Goal: Find specific page/section: Find specific page/section

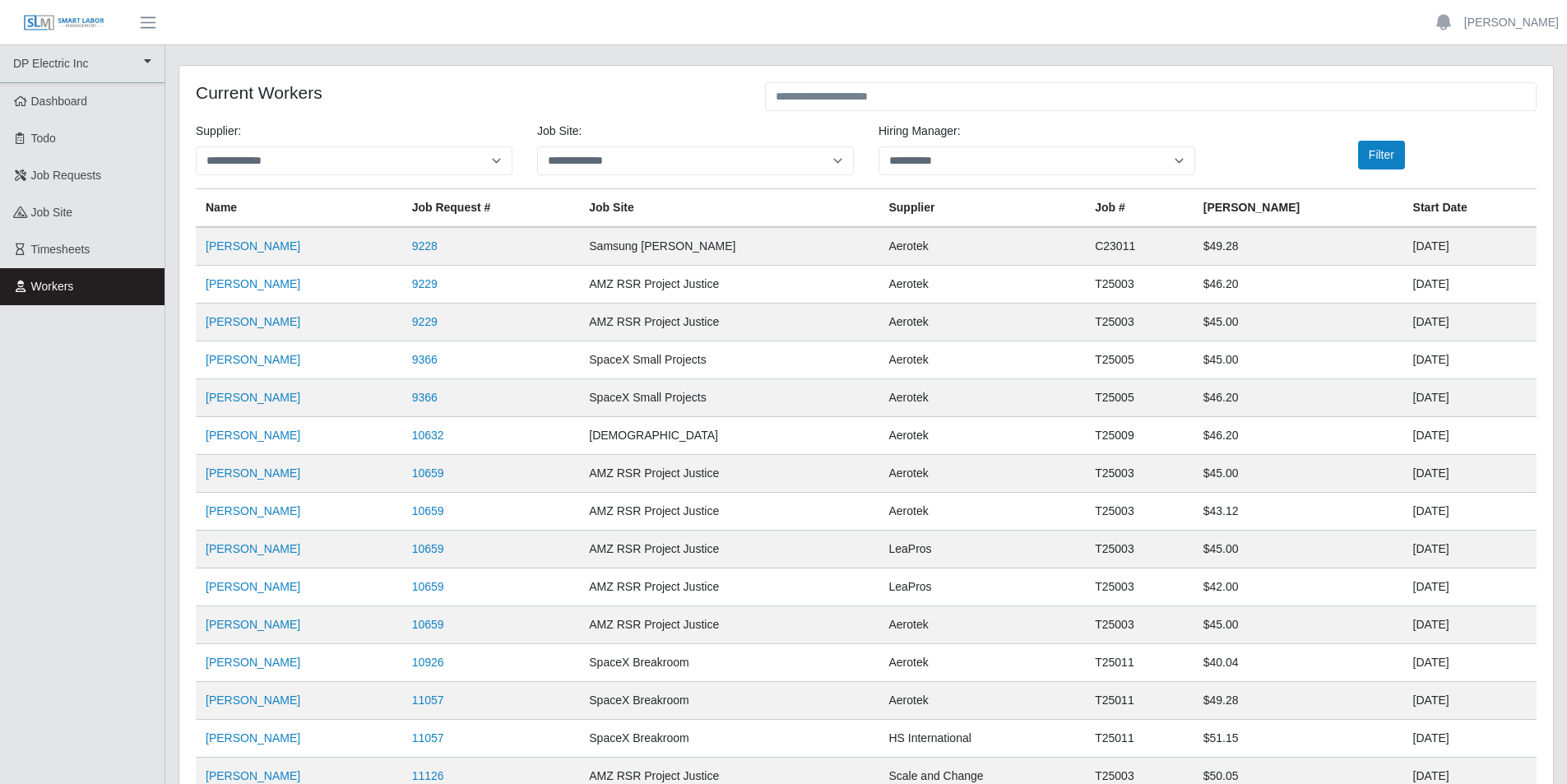
scroll to position [158, 0]
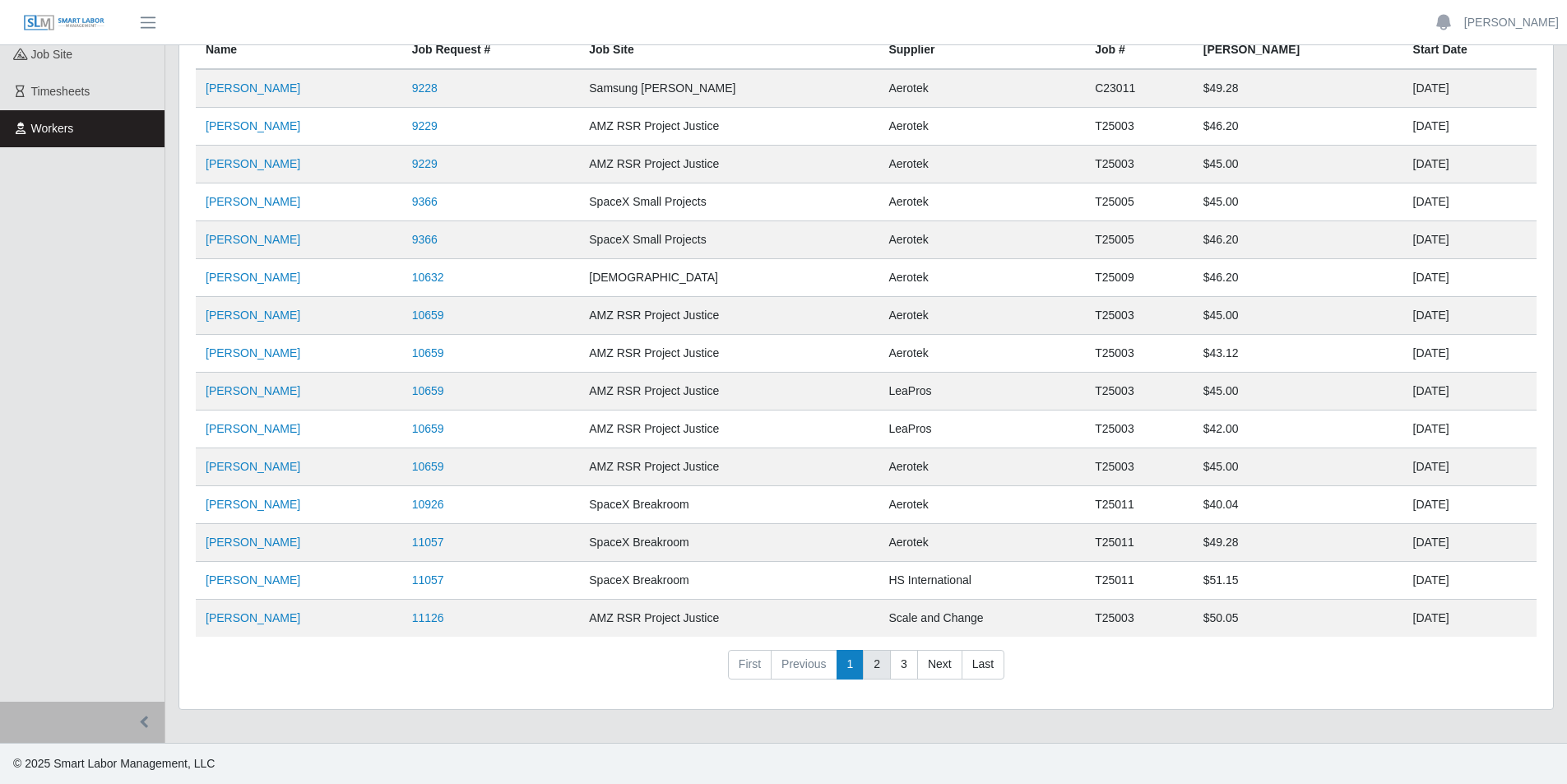
click at [876, 674] on link "2" at bounding box center [877, 664] width 28 height 30
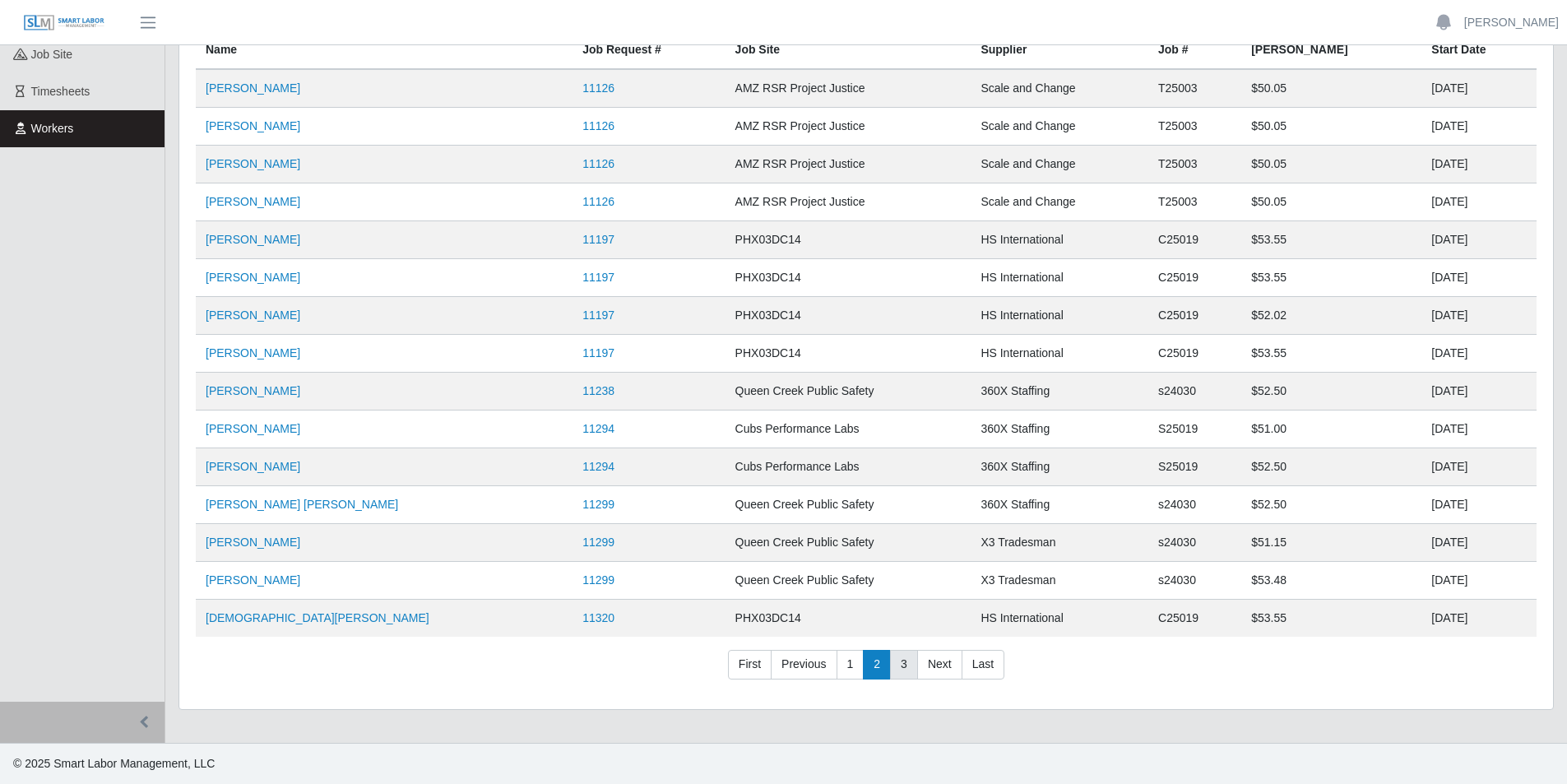
click at [896, 667] on link "3" at bounding box center [904, 664] width 28 height 30
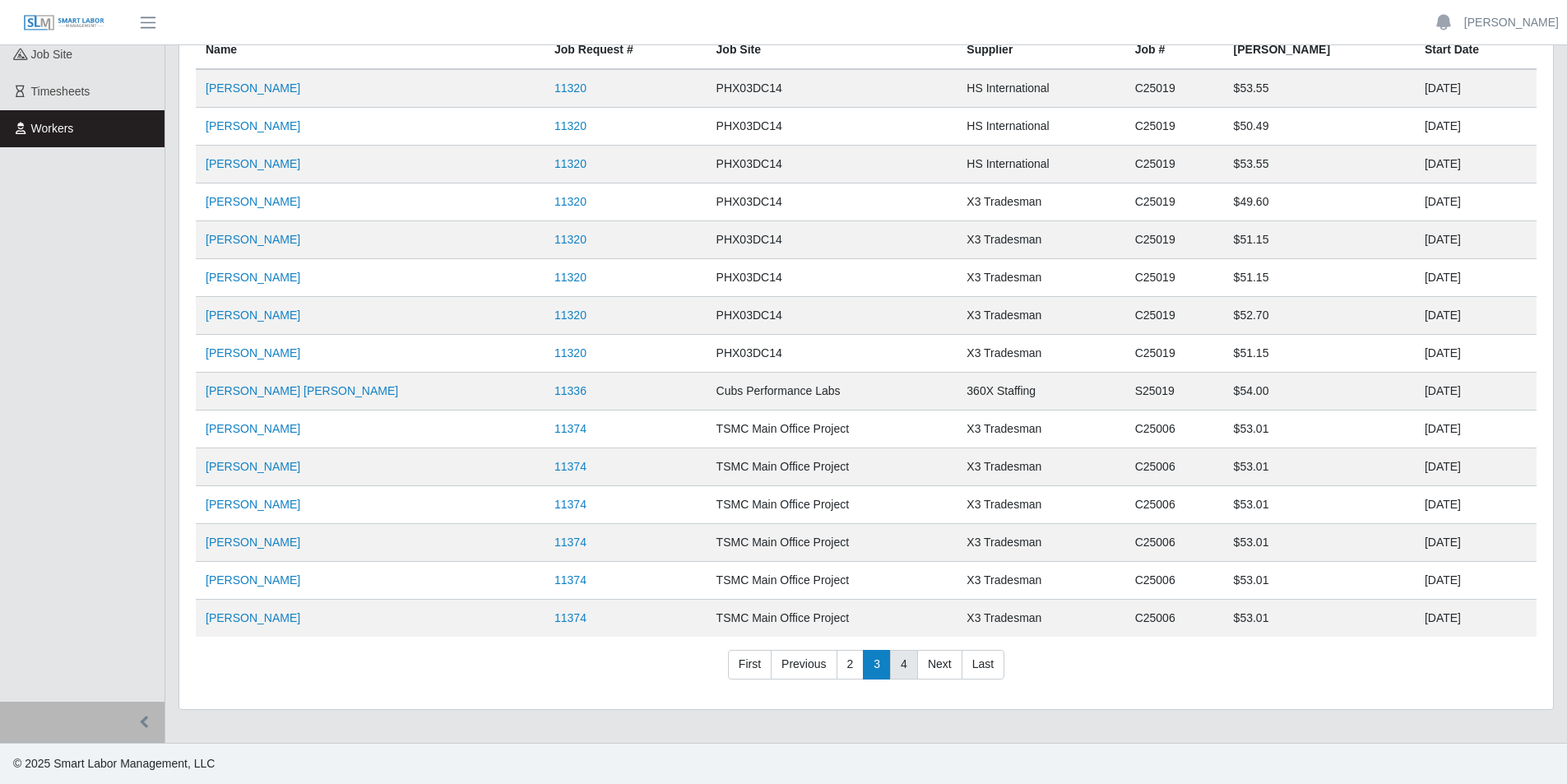
click at [899, 667] on link "4" at bounding box center [904, 664] width 28 height 30
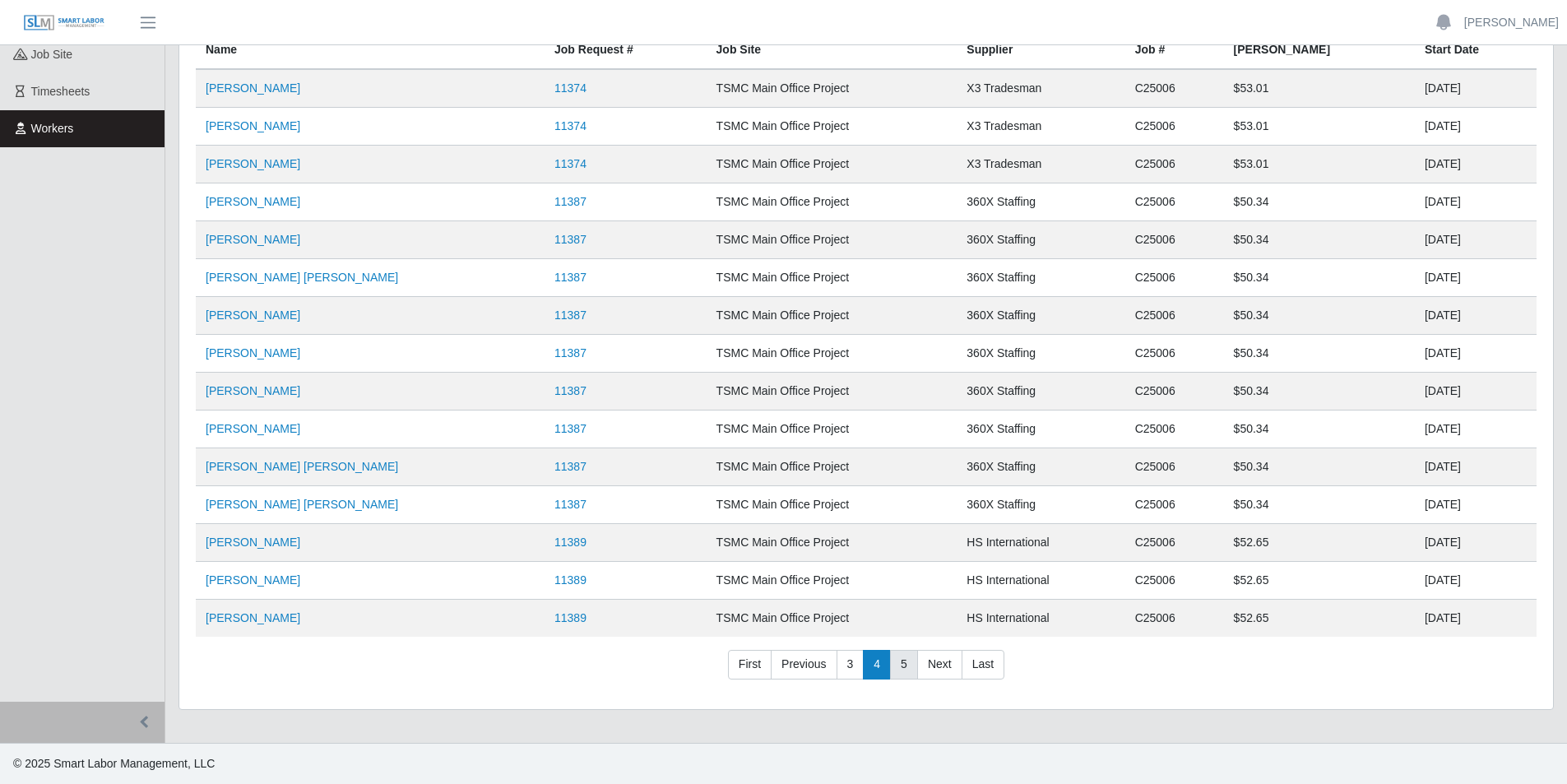
click at [901, 669] on link "5" at bounding box center [904, 664] width 28 height 30
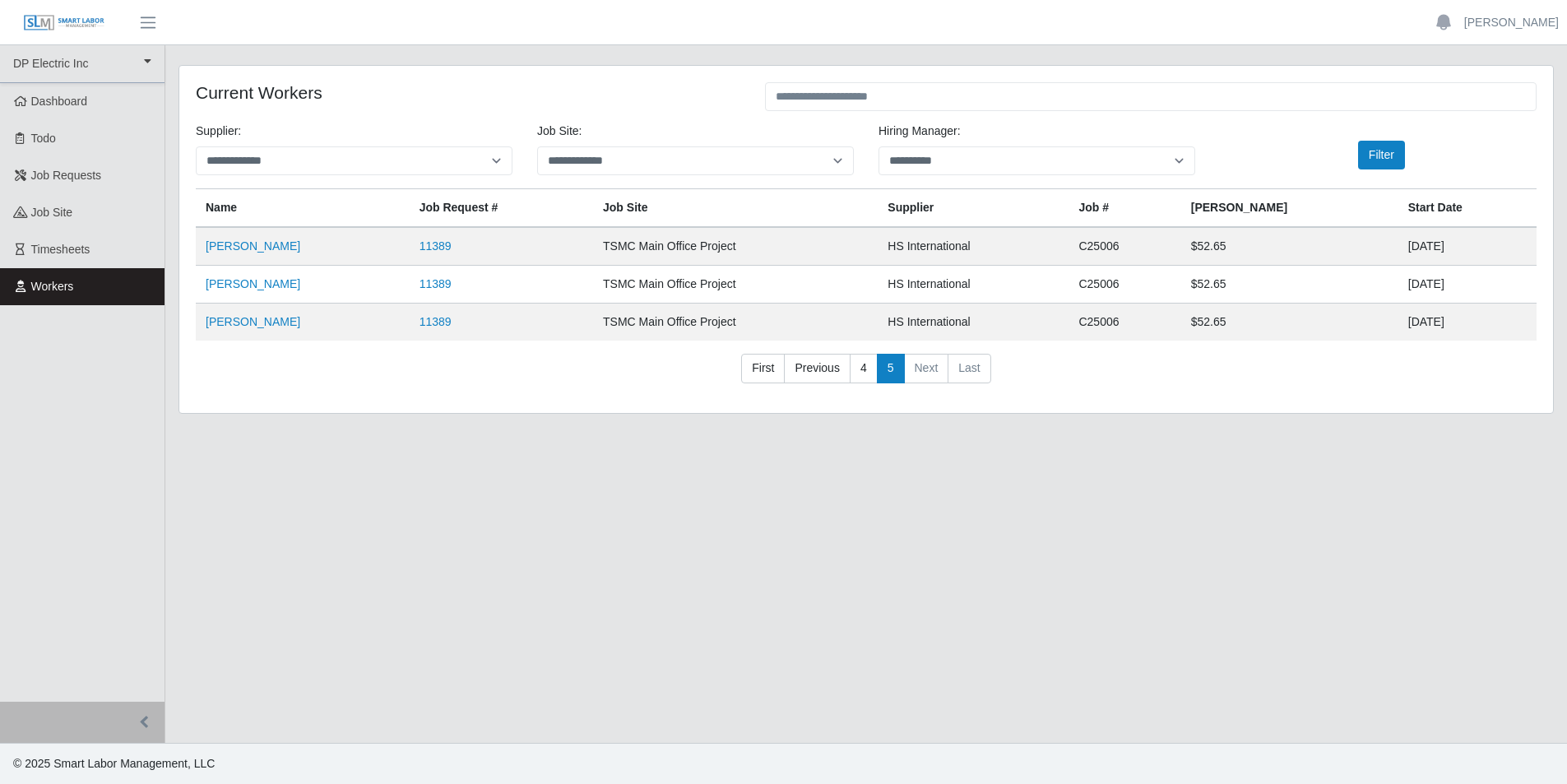
scroll to position [0, 0]
click at [865, 370] on link "4" at bounding box center [869, 368] width 28 height 30
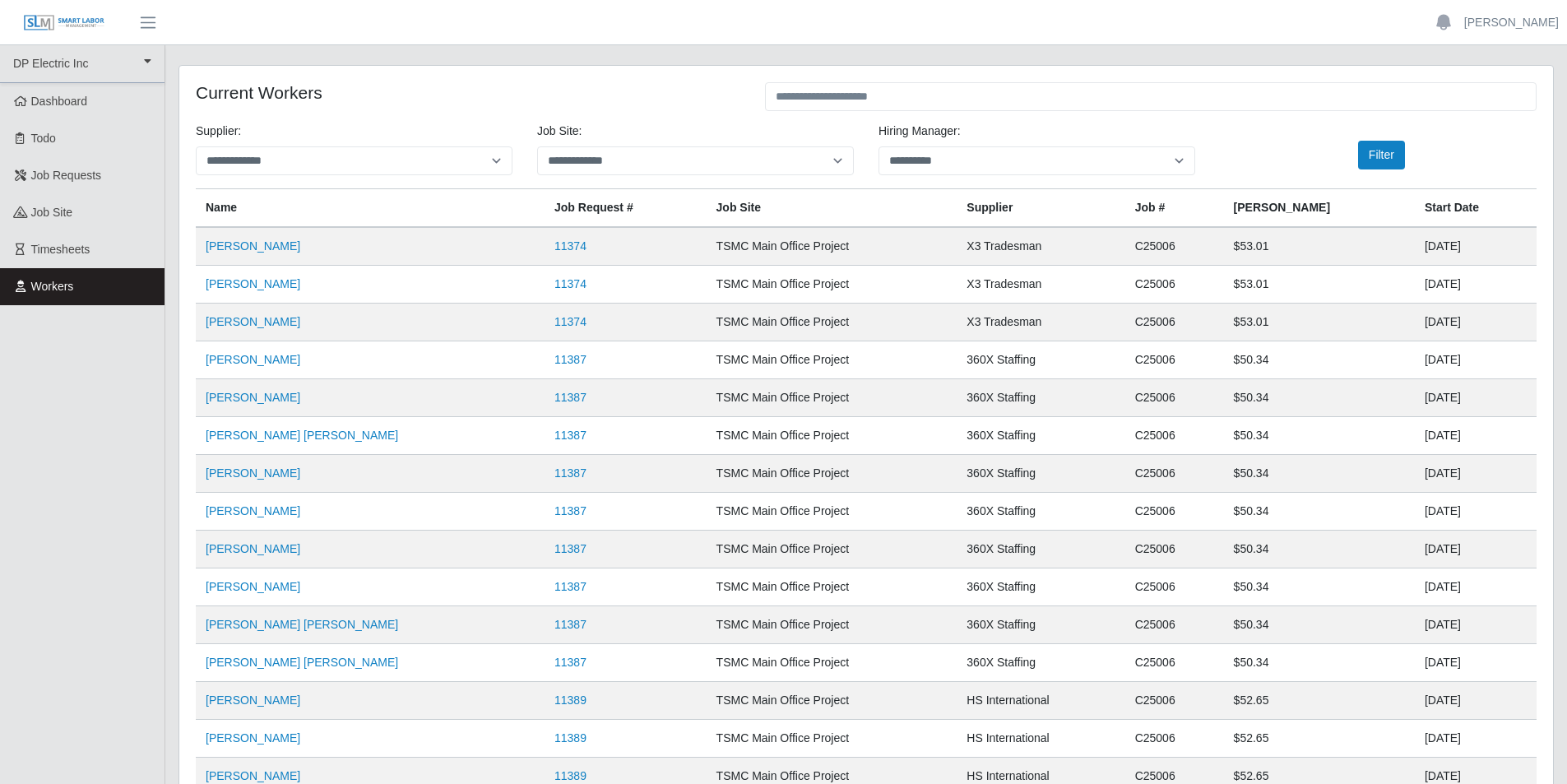
scroll to position [82, 0]
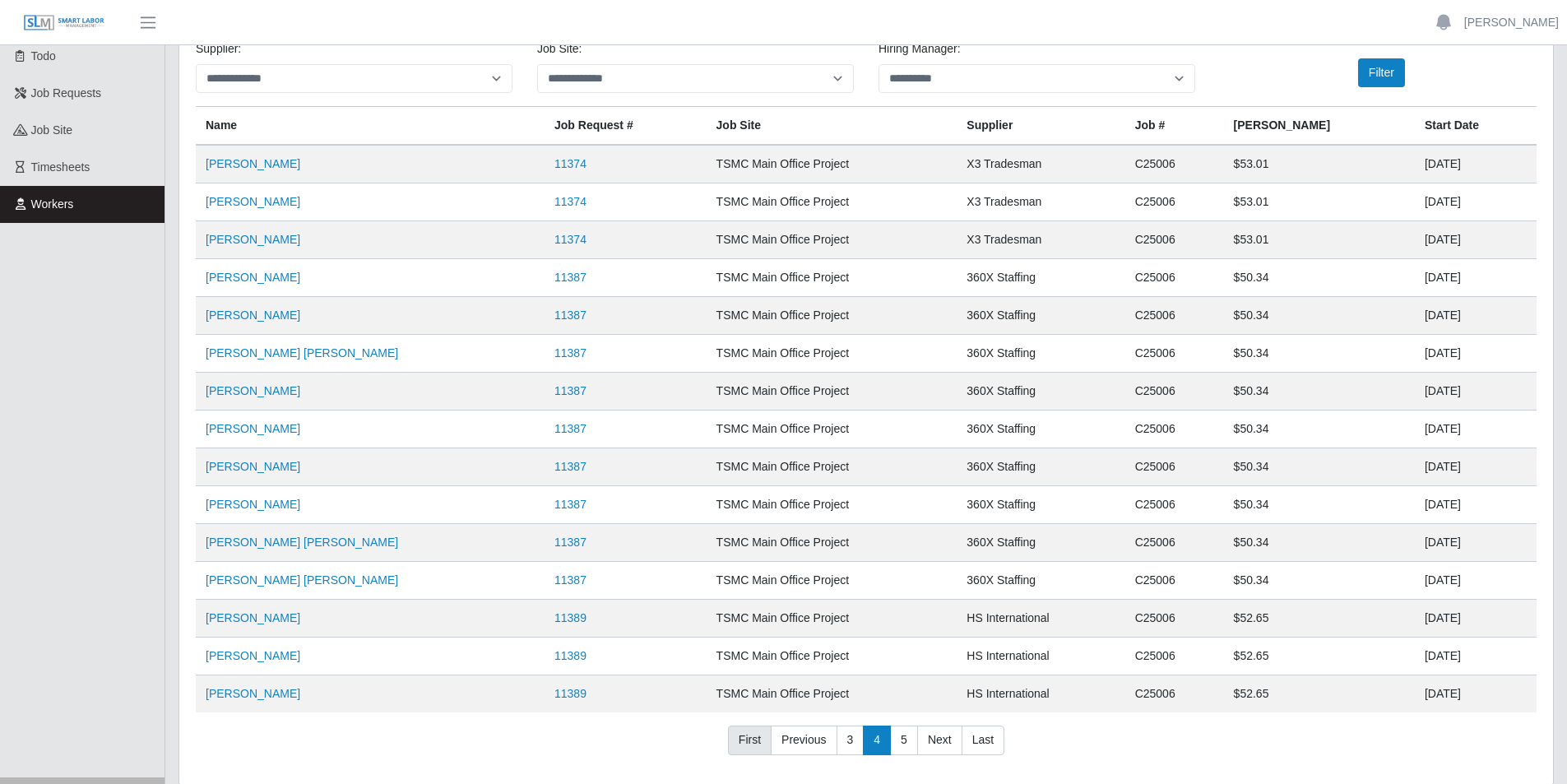
click at [752, 732] on link "First" at bounding box center [749, 739] width 44 height 30
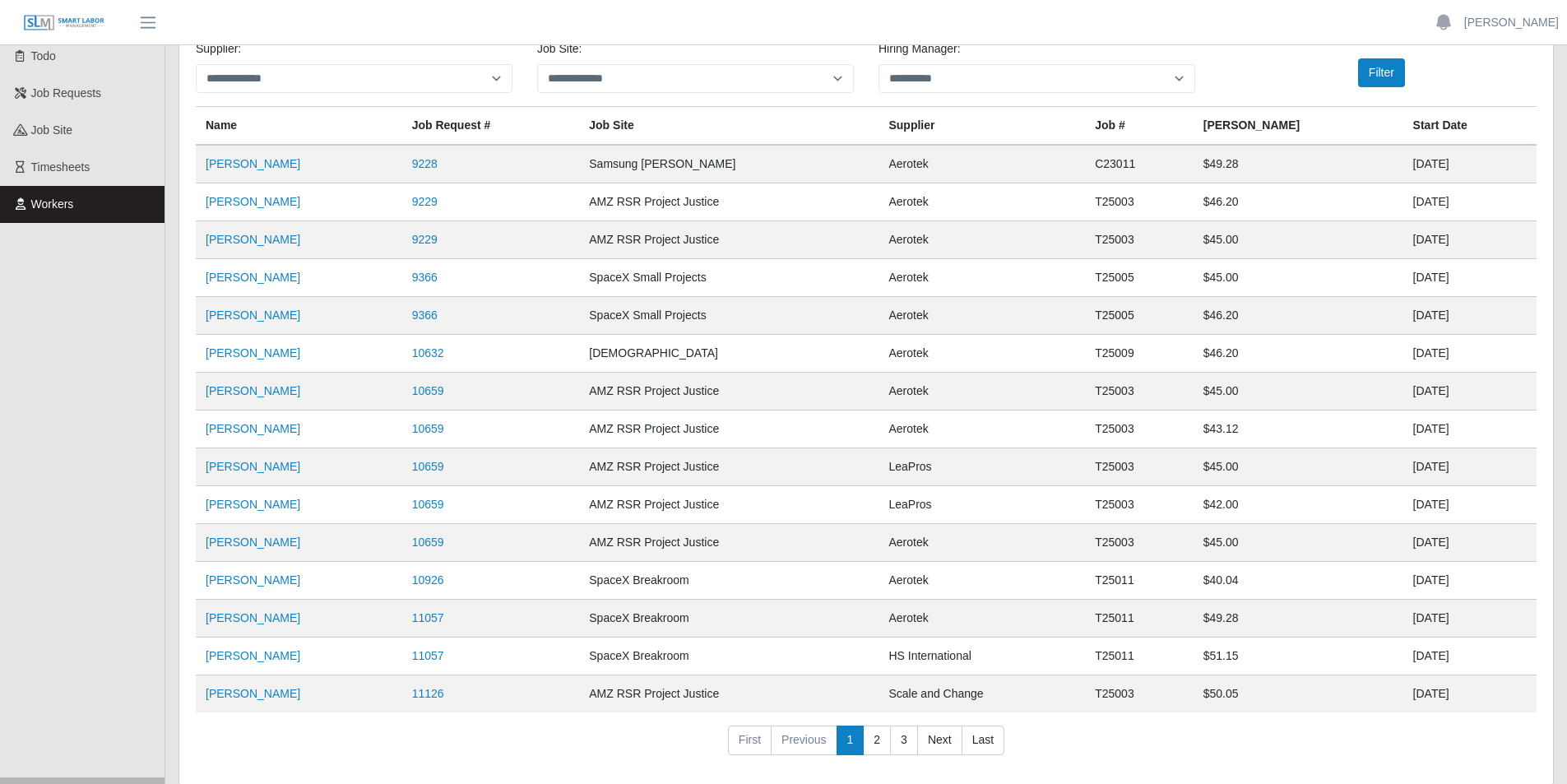
drag, startPoint x: 199, startPoint y: 159, endPoint x: 1457, endPoint y: 692, distance: 1366.3
click at [1457, 692] on tbody "[PERSON_NAME] 9228 Samsung [PERSON_NAME] Aerotek C23011 $49.28 [DATE] [PERSON_N…" at bounding box center [866, 428] width 1341 height 567
copy tbody "[PERSON_NAME] 9228 Samsung [PERSON_NAME] Aerotek C23011 $49.28 [DATE] [PERSON_N…"
click at [875, 740] on link "2" at bounding box center [877, 739] width 28 height 30
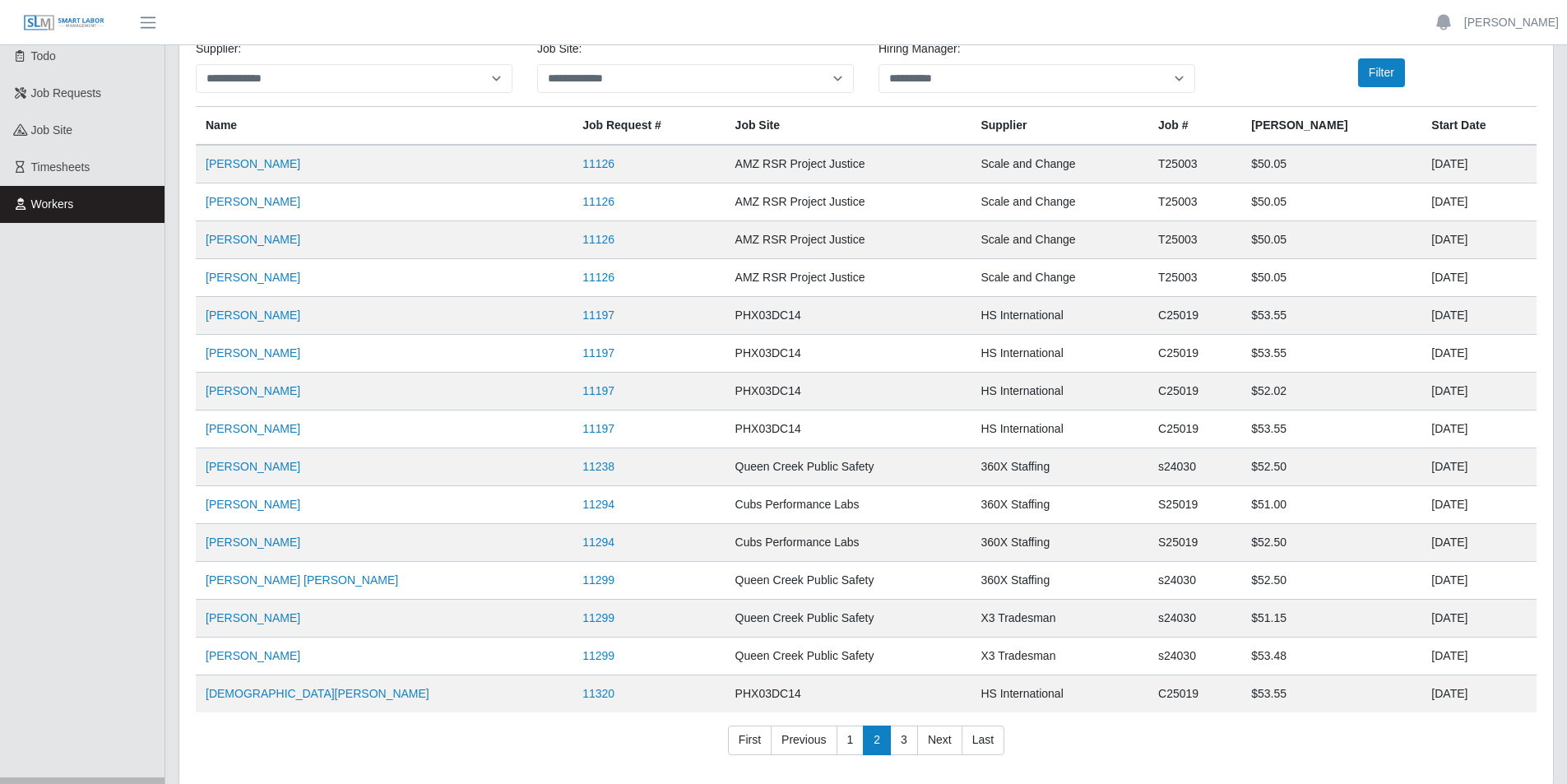
drag, startPoint x: 201, startPoint y: 157, endPoint x: 1466, endPoint y: 694, distance: 1374.3
click at [1466, 694] on tbody "[PERSON_NAME] 11126 AMZ RSR Project Justice Scale and Change T25003 $50.05 [DAT…" at bounding box center [866, 428] width 1341 height 567
copy tbody "[PERSON_NAME] 11126 AMZ RSR Project Justice Scale and Change T25003 $50.05 [DAT…"
click at [902, 733] on link "3" at bounding box center [904, 739] width 28 height 30
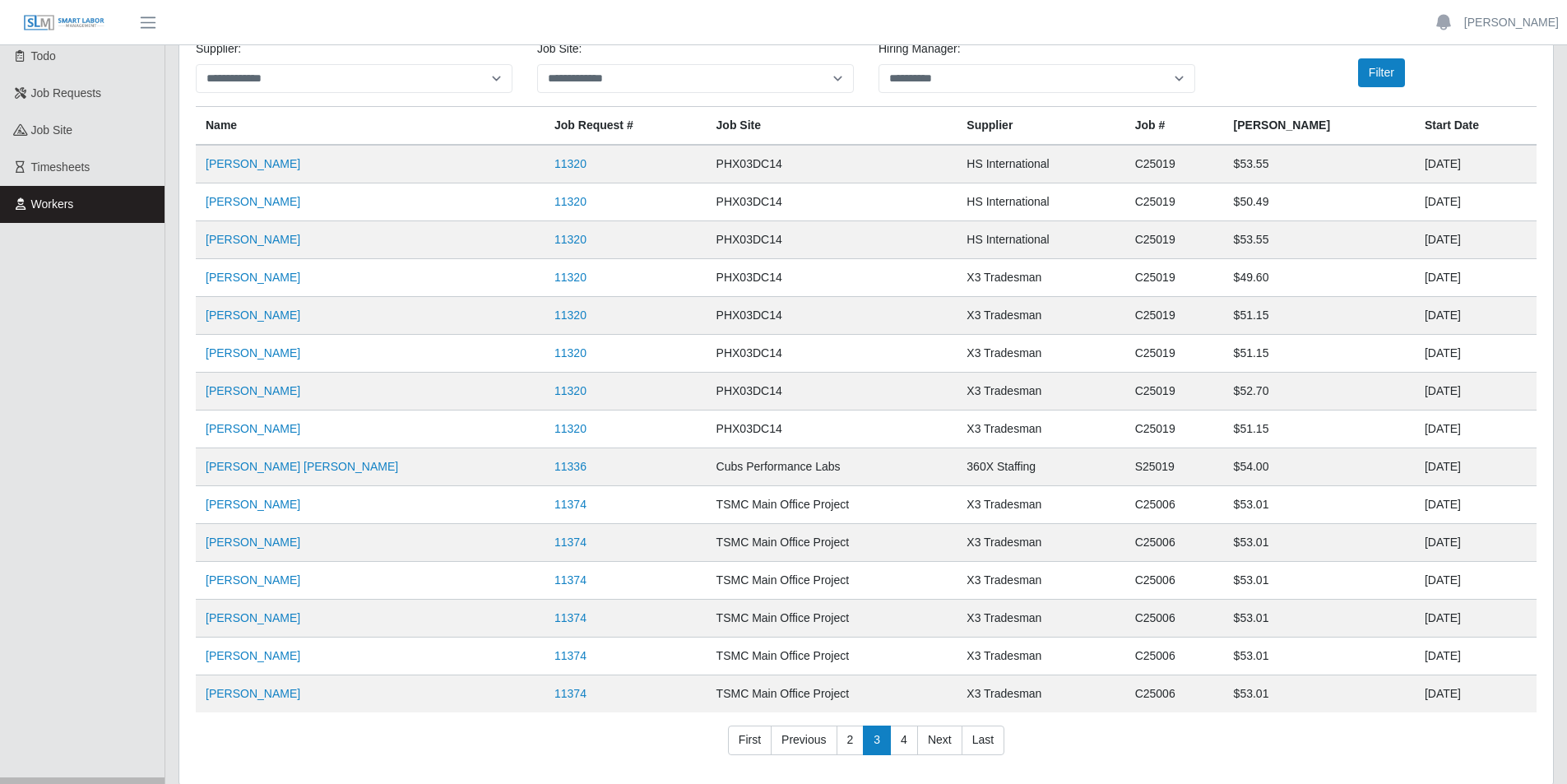
drag, startPoint x: 204, startPoint y: 164, endPoint x: 1453, endPoint y: 693, distance: 1356.4
click at [1453, 693] on tbody "[PERSON_NAME] 11320 PHX03DC14 HS International C25019 $53.55 [DATE] [PERSON_NAM…" at bounding box center [866, 428] width 1341 height 567
copy tbody "[PERSON_NAME] 11320 PHX03DC14 HS International C25019 $53.55 [DATE] [PERSON_NAM…"
click at [908, 742] on link "4" at bounding box center [904, 739] width 28 height 30
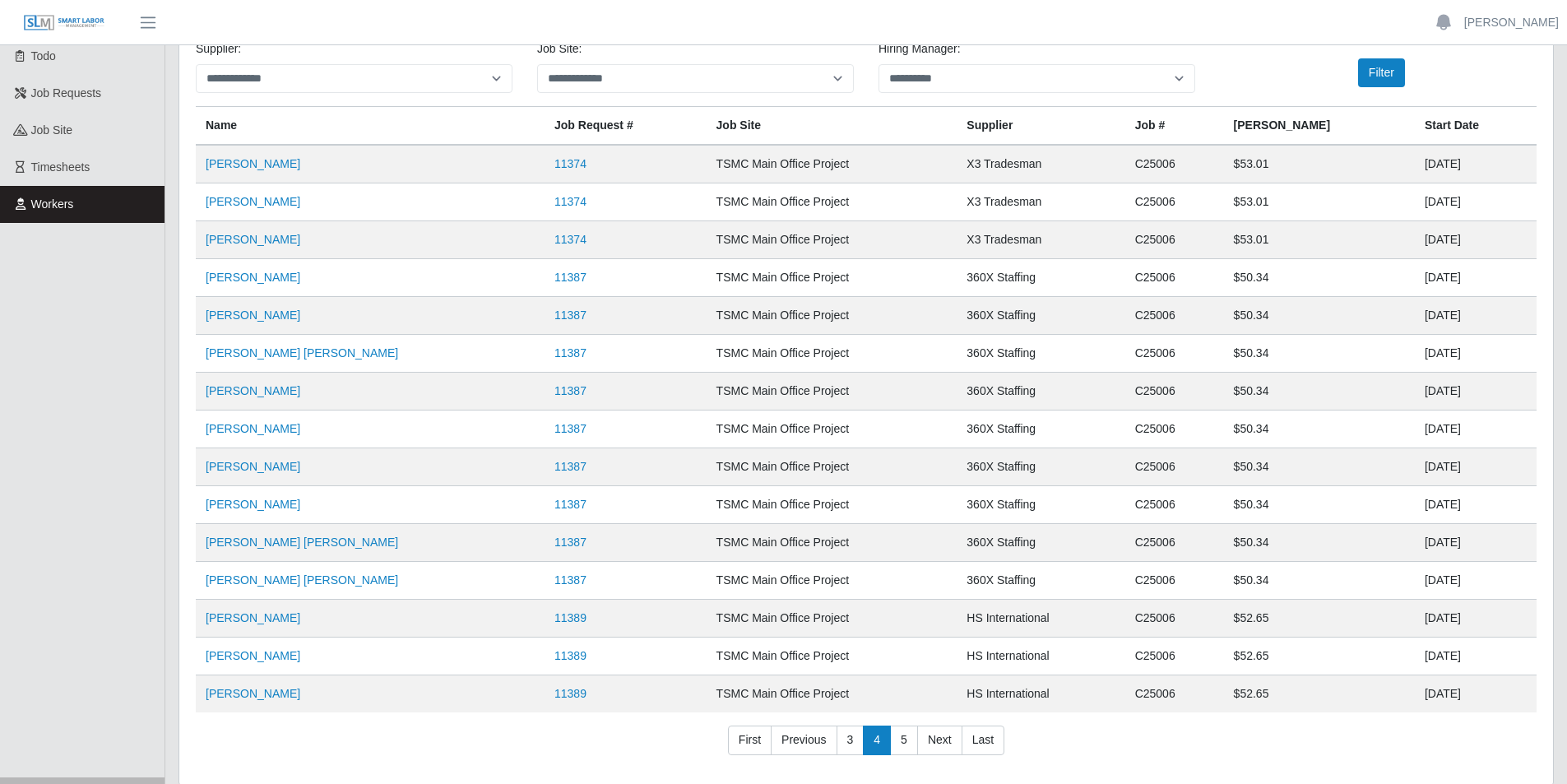
drag, startPoint x: 203, startPoint y: 155, endPoint x: 1455, endPoint y: 690, distance: 1361.5
click at [1455, 690] on tbody "[PERSON_NAME] 11374 TSMC Main Office Project X3 Tradesman C25006 $53.01 [DATE] …" at bounding box center [866, 428] width 1341 height 567
copy tbody "[PERSON_NAME] 11374 TSMC Main Office Project X3 Tradesman C25006 $53.01 [DATE] …"
drag, startPoint x: 904, startPoint y: 744, endPoint x: 903, endPoint y: 733, distance: 11.0
click at [904, 744] on link "5" at bounding box center [904, 739] width 28 height 30
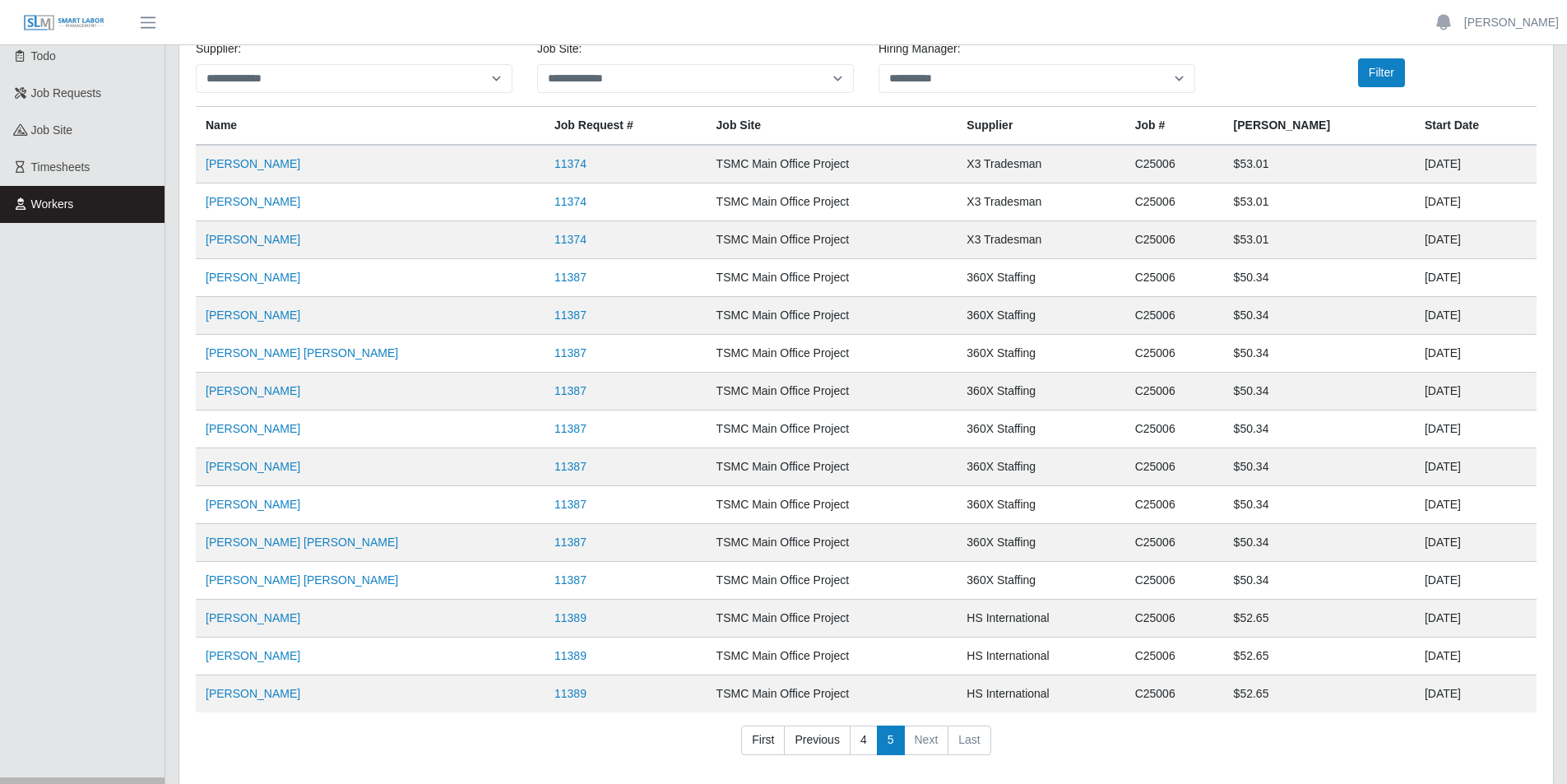
scroll to position [0, 0]
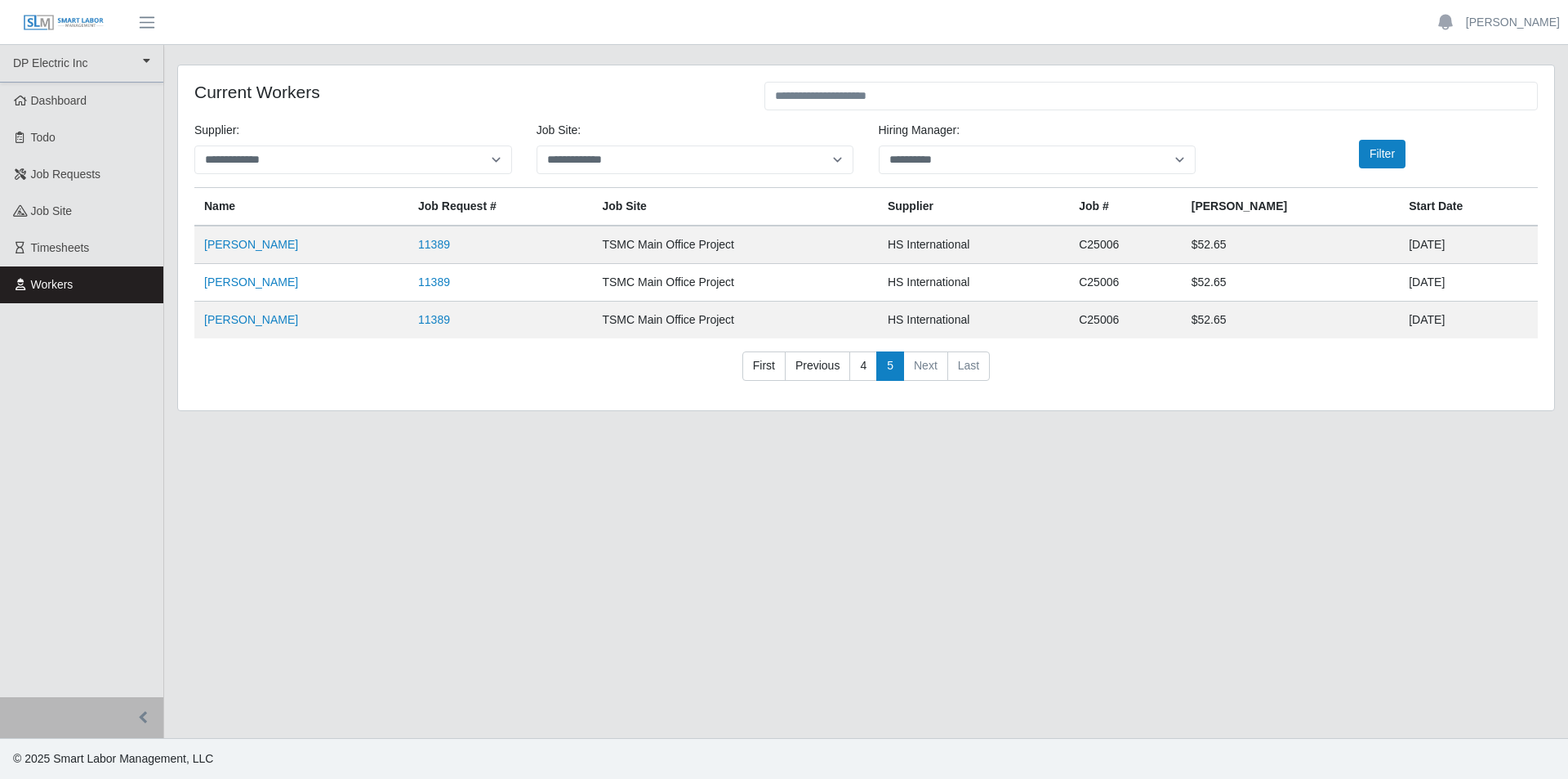
drag, startPoint x: 199, startPoint y: 243, endPoint x: 1452, endPoint y: 320, distance: 1255.4
click at [1452, 320] on tbody "[PERSON_NAME] 11389 TSMC Main Office Project HS International C25006 $52.65 [DA…" at bounding box center [866, 281] width 1344 height 113
copy tbody "[PERSON_NAME] 11389 TSMC Main Office Project HS International C25006 $52.65 [DA…"
click at [773, 369] on link "First" at bounding box center [764, 366] width 44 height 29
